Goal: Task Accomplishment & Management: Manage account settings

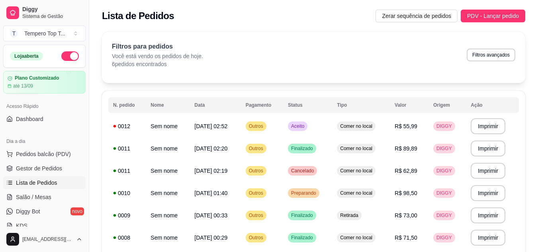
scroll to position [80, 0]
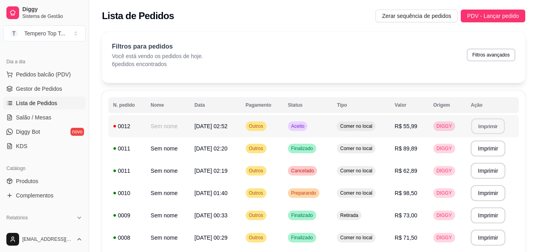
click at [479, 129] on button "Imprimir" at bounding box center [488, 127] width 33 height 16
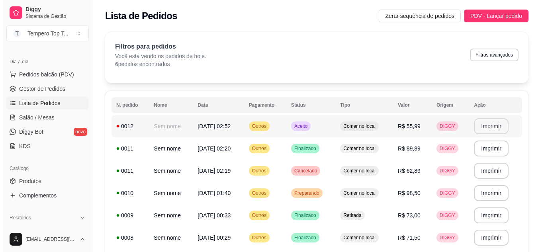
scroll to position [0, 0]
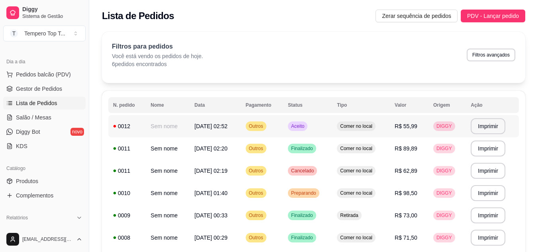
click at [365, 120] on td "Comer no local" at bounding box center [361, 126] width 58 height 22
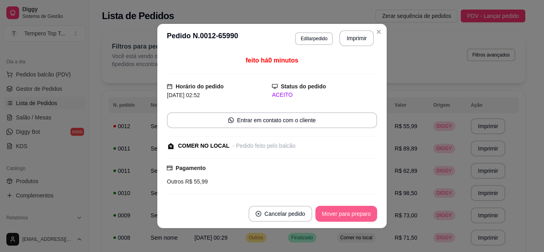
click at [333, 213] on button "Mover para preparo" at bounding box center [347, 214] width 62 height 16
click at [333, 213] on button "Mover para retirada disponível" at bounding box center [333, 214] width 88 height 16
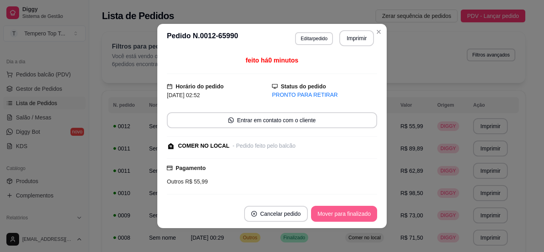
click at [333, 213] on button "Mover para finalizado" at bounding box center [344, 214] width 66 height 16
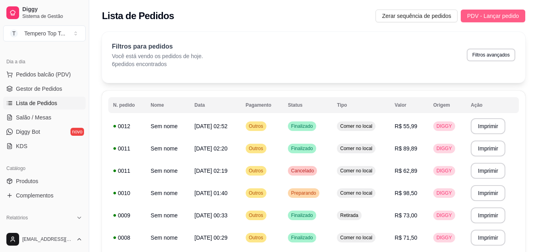
click at [486, 14] on span "PDV - Lançar pedido" at bounding box center [493, 16] width 52 height 9
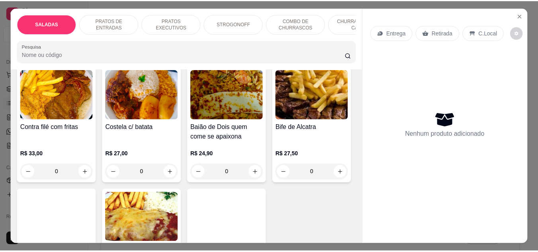
scroll to position [438, 0]
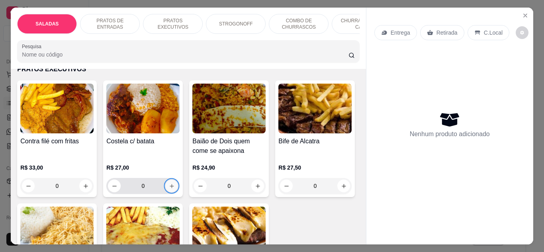
click at [169, 183] on icon "increase-product-quantity" at bounding box center [172, 186] width 6 height 6
type input "1"
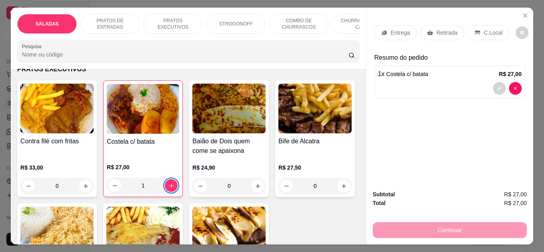
click at [449, 29] on p "Retirada" at bounding box center [447, 33] width 21 height 8
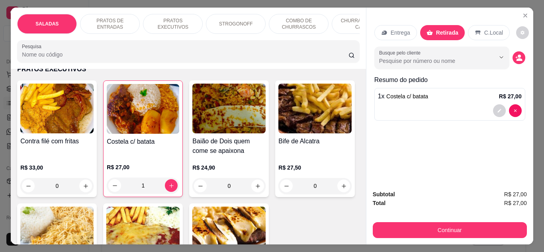
click at [446, 220] on div "Continuar" at bounding box center [450, 229] width 154 height 18
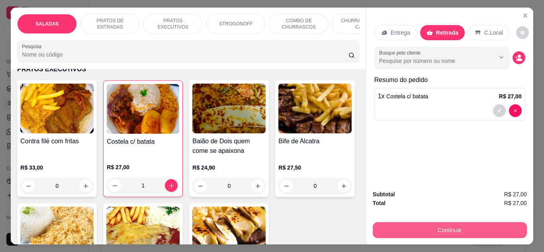
click at [445, 227] on button "Continuar" at bounding box center [450, 230] width 154 height 16
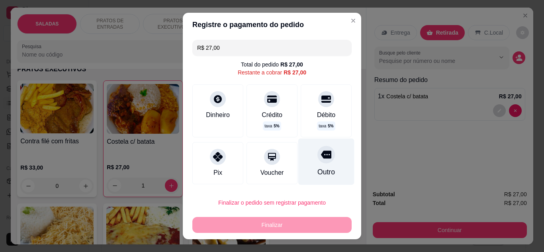
click at [318, 173] on div "Outro" at bounding box center [327, 172] width 18 height 10
type input "R$ 0,00"
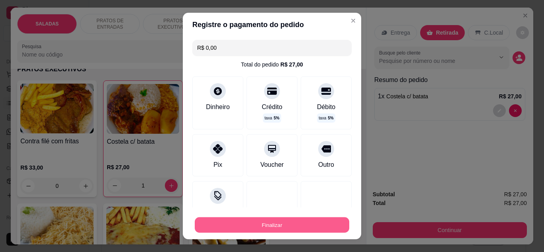
click at [297, 229] on button "Finalizar" at bounding box center [272, 226] width 155 height 16
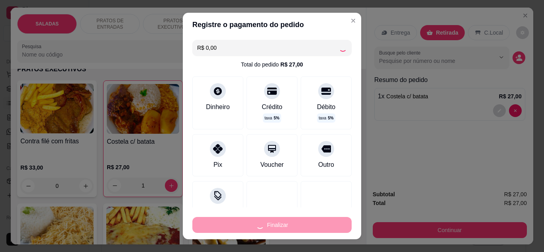
type input "0"
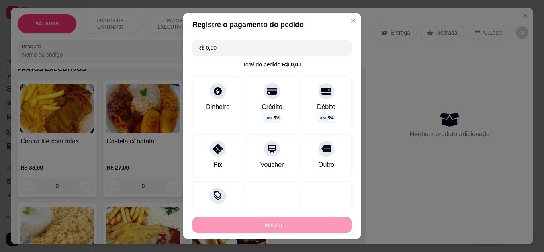
type input "-R$ 27,00"
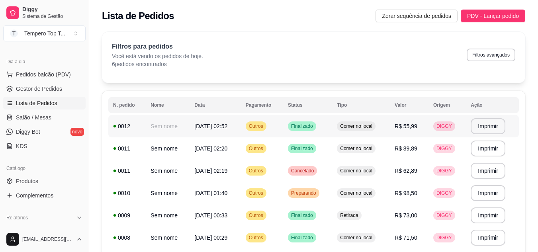
click at [426, 135] on td "R$ 55,99" at bounding box center [409, 126] width 39 height 22
click at [38, 111] on ul "Pedidos balcão (PDV) Gestor de Pedidos Lista de Pedidos Salão / Mesas Diggy Bot…" at bounding box center [44, 110] width 82 height 84
click at [38, 116] on span "Salão / Mesas" at bounding box center [33, 118] width 35 height 8
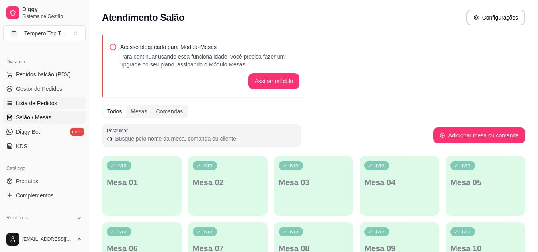
click at [41, 108] on link "Lista de Pedidos" at bounding box center [44, 103] width 82 height 13
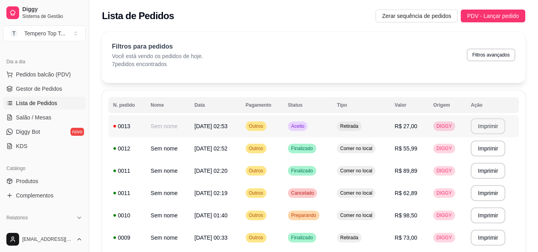
click at [478, 123] on button "Imprimir" at bounding box center [488, 126] width 35 height 16
click at [388, 127] on td "Retirada" at bounding box center [361, 126] width 58 height 22
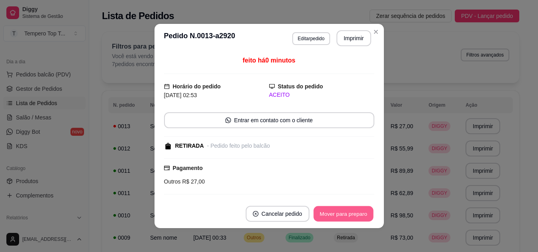
click at [344, 214] on button "Mover para preparo" at bounding box center [344, 214] width 60 height 16
click at [344, 214] on button "Mover para retirada disponível" at bounding box center [330, 214] width 88 height 16
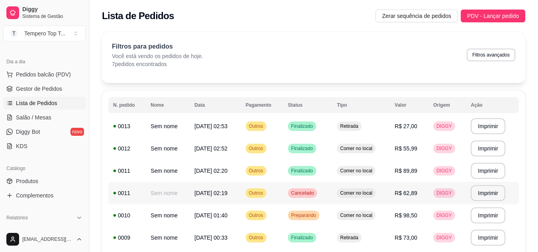
click at [407, 196] on span "R$ 62,89" at bounding box center [406, 193] width 23 height 6
click at [413, 208] on td "R$ 98,50" at bounding box center [409, 215] width 39 height 22
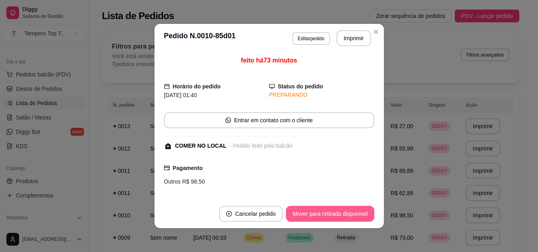
click at [350, 213] on button "Mover para retirada disponível" at bounding box center [330, 214] width 88 height 16
click at [352, 214] on button "Mover para finalizado" at bounding box center [341, 214] width 66 height 16
